Goal: Task Accomplishment & Management: Complete application form

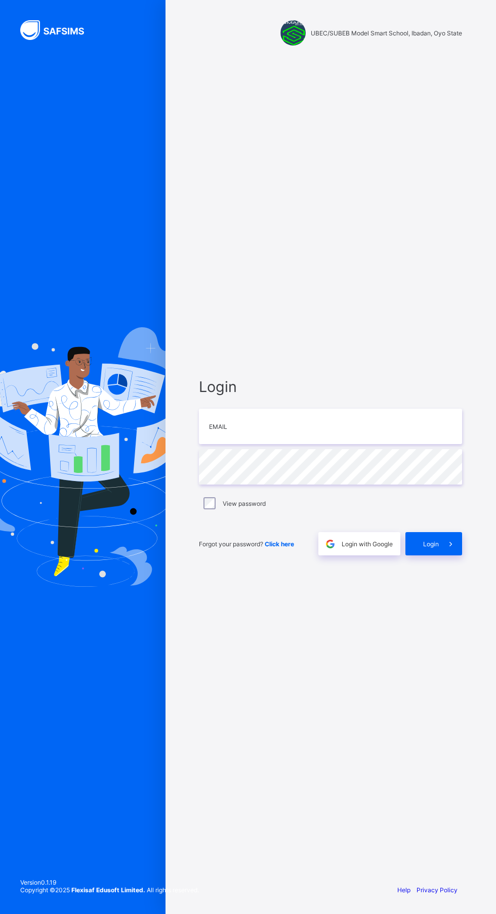
click at [11, 909] on div "Version 0.1.19 Copyright © 2025 Flexisaf Edusoft Limited. All rights reserved." at bounding box center [109, 891] width 219 height 46
click at [244, 444] on input "email" at bounding box center [330, 426] width 263 height 35
type input "**********"
